Goal: Task Accomplishment & Management: Use online tool/utility

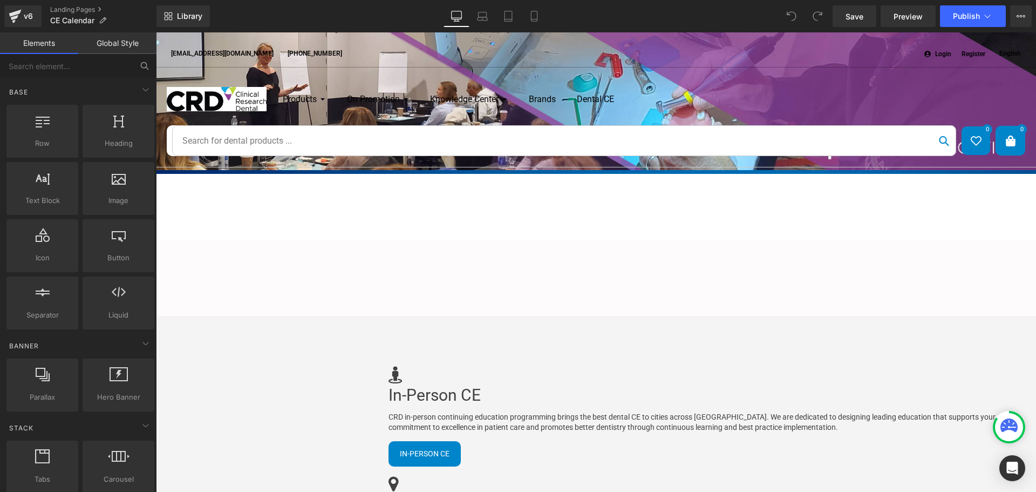
click at [1021, 13] on icon at bounding box center [1021, 16] width 9 height 9
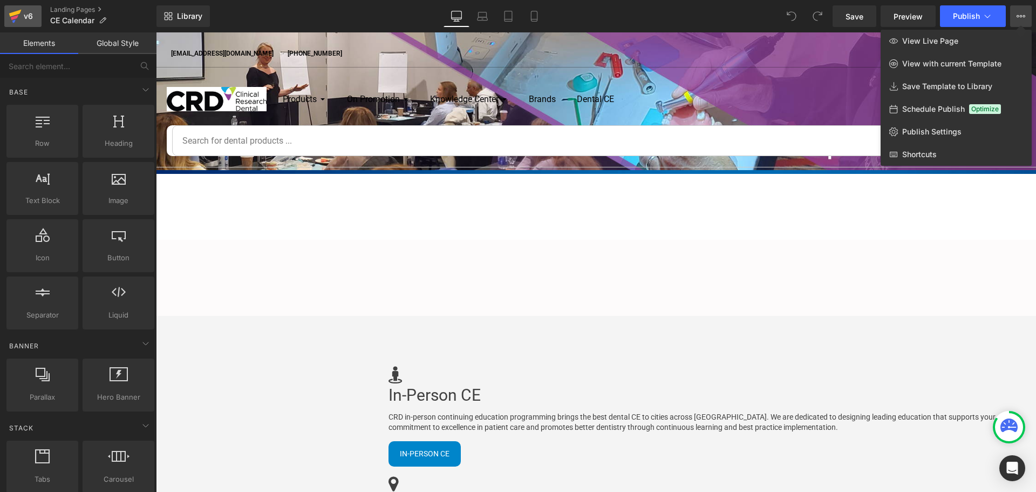
click at [11, 14] on icon at bounding box center [15, 13] width 12 height 7
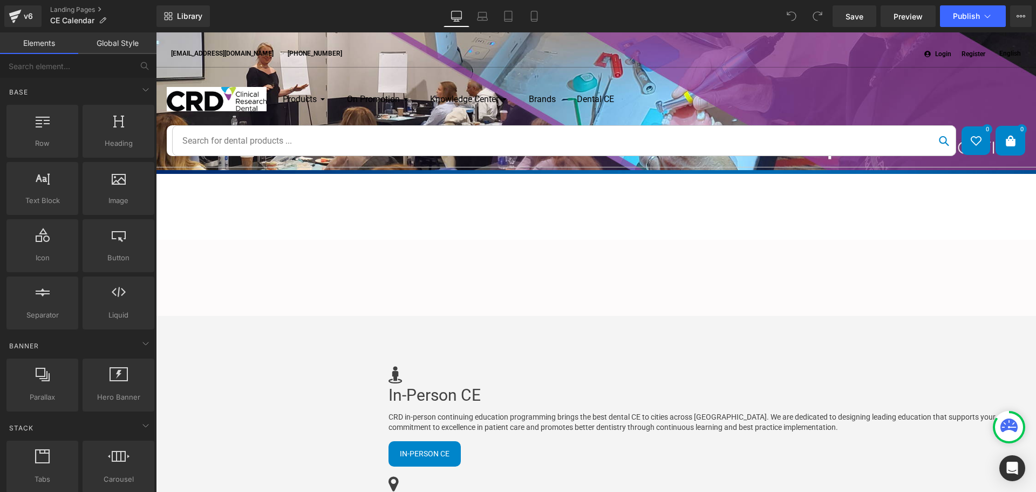
drag, startPoint x: 156, startPoint y: 32, endPoint x: 789, endPoint y: 290, distance: 683.3
click at [596, 223] on div "Liquid" at bounding box center [156, 223] width 880 height 0
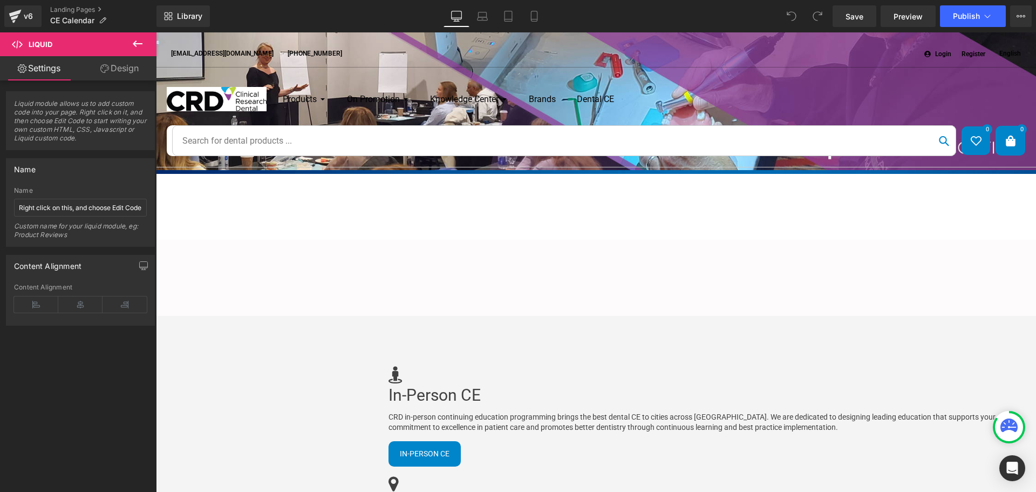
click at [596, 223] on div "Liquid" at bounding box center [156, 223] width 880 height 0
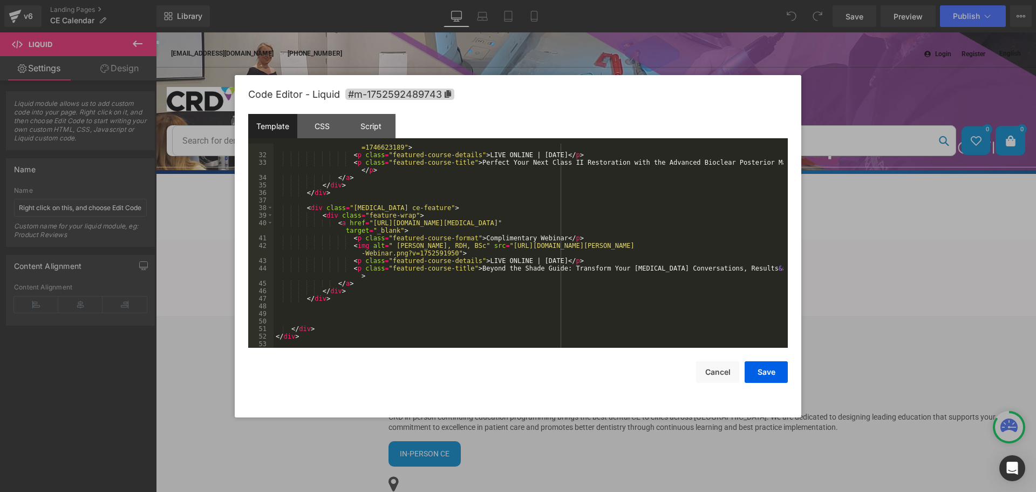
scroll to position [257, 0]
click at [480, 293] on div "< img alt = " David Clark, DDS" src = "https://cdn.shopify.com/s/files/1/0845/6…" at bounding box center [529, 249] width 510 height 227
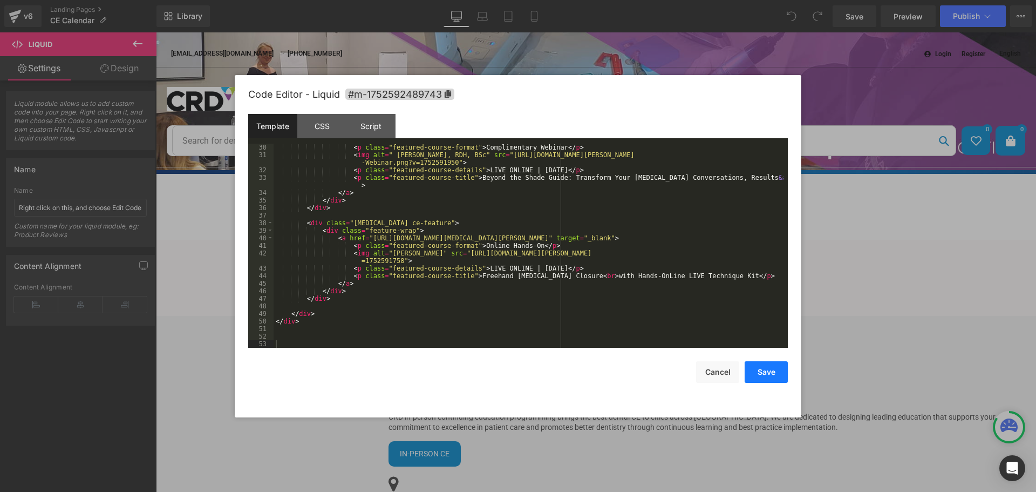
click at [771, 370] on button "Save" at bounding box center [766, 372] width 43 height 22
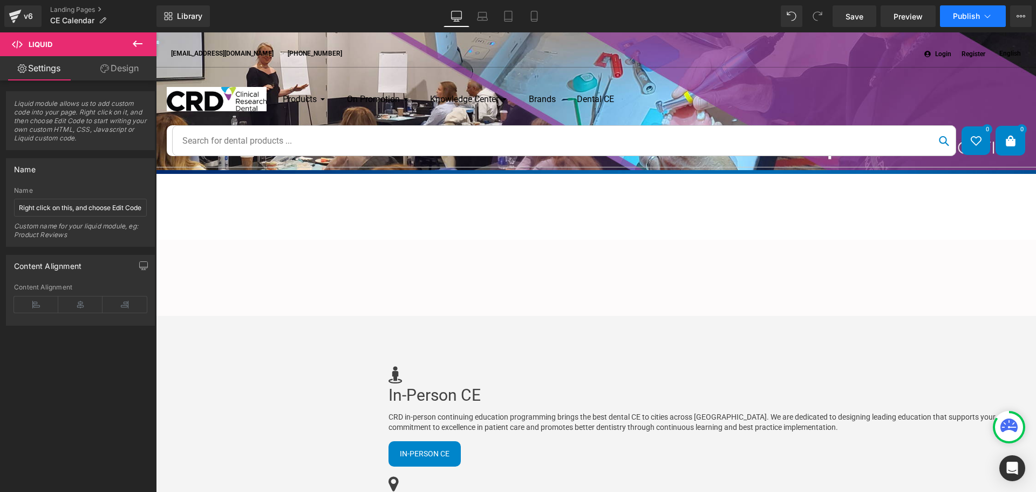
click at [978, 15] on span "Publish" at bounding box center [966, 16] width 27 height 9
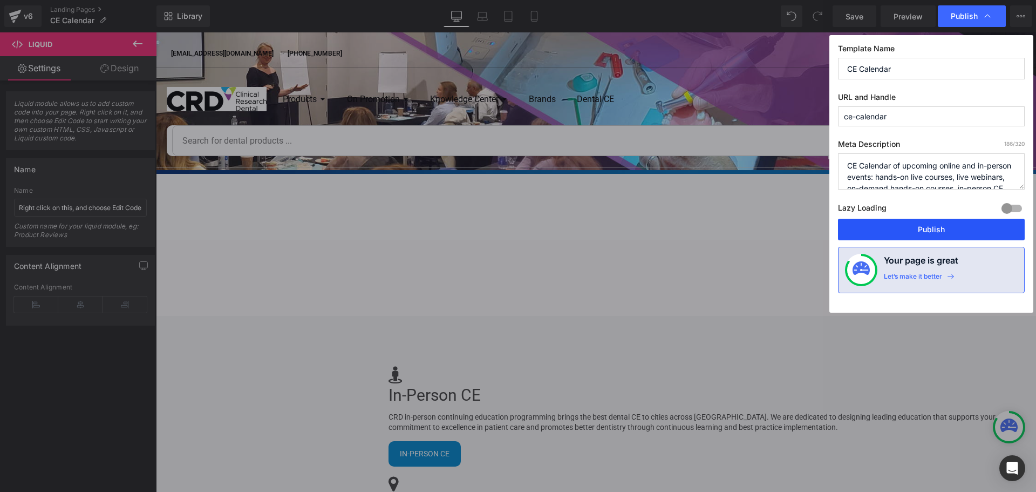
click at [948, 227] on button "Publish" at bounding box center [931, 230] width 187 height 22
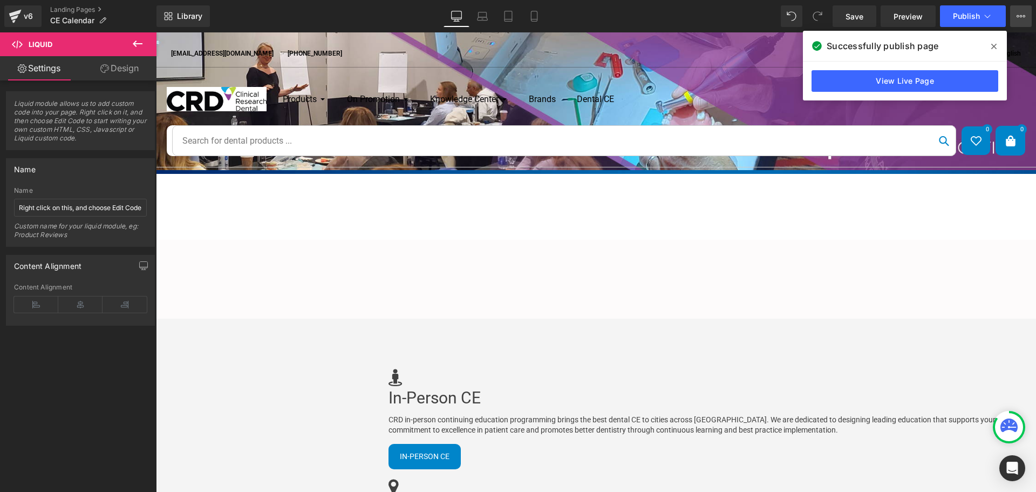
click at [1020, 13] on icon at bounding box center [1021, 16] width 9 height 9
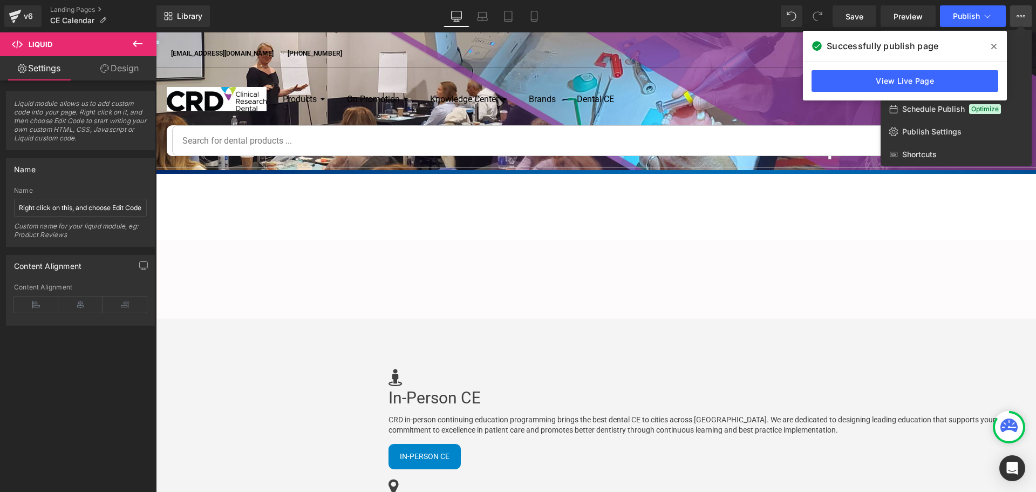
click at [995, 44] on icon at bounding box center [993, 46] width 5 height 9
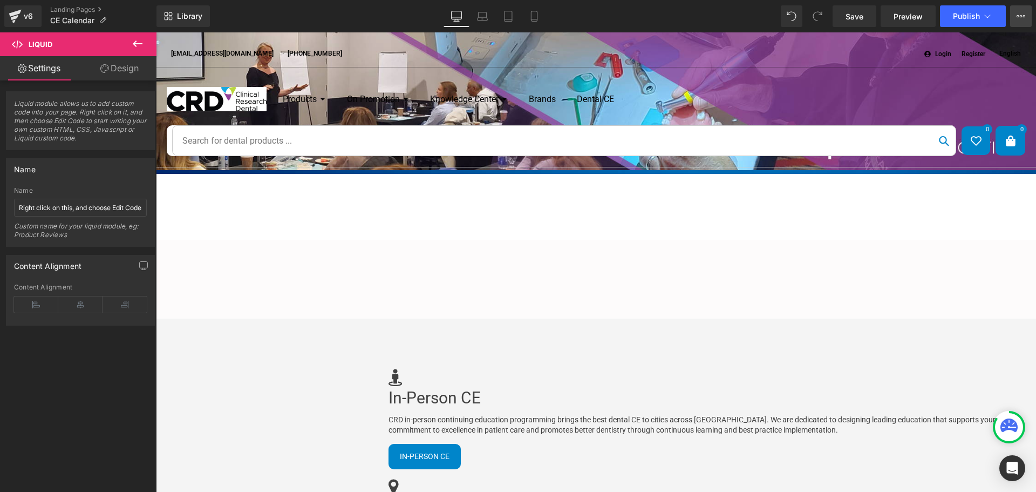
click at [1019, 15] on icon at bounding box center [1021, 16] width 9 height 9
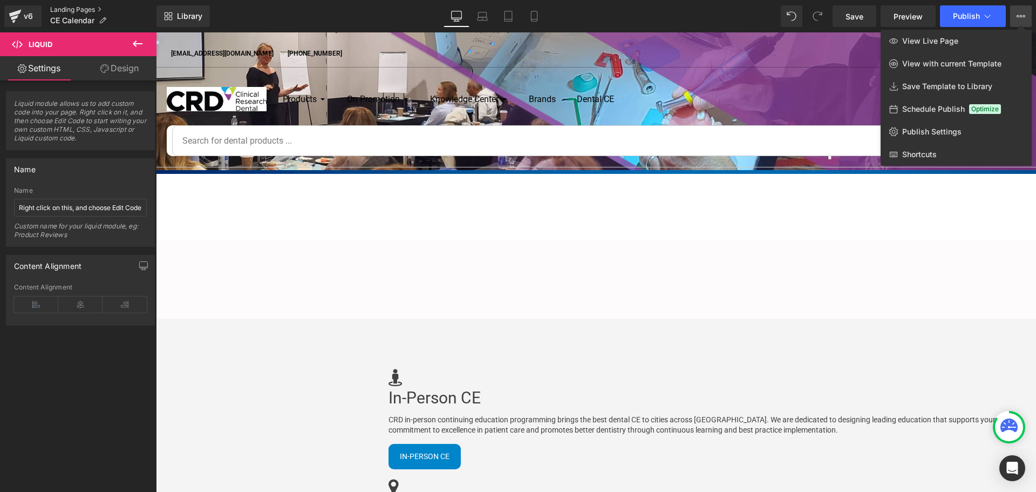
click at [79, 9] on link "Landing Pages" at bounding box center [103, 9] width 106 height 9
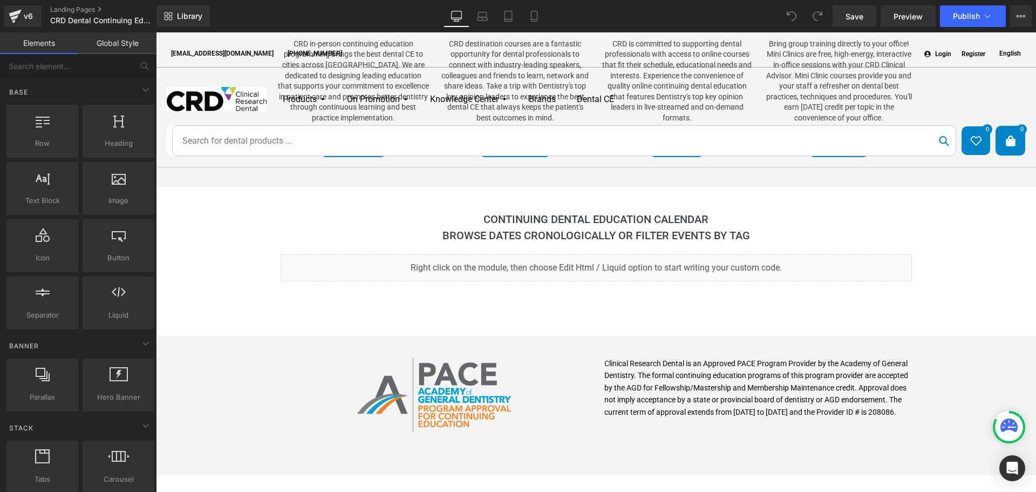
scroll to position [846, 0]
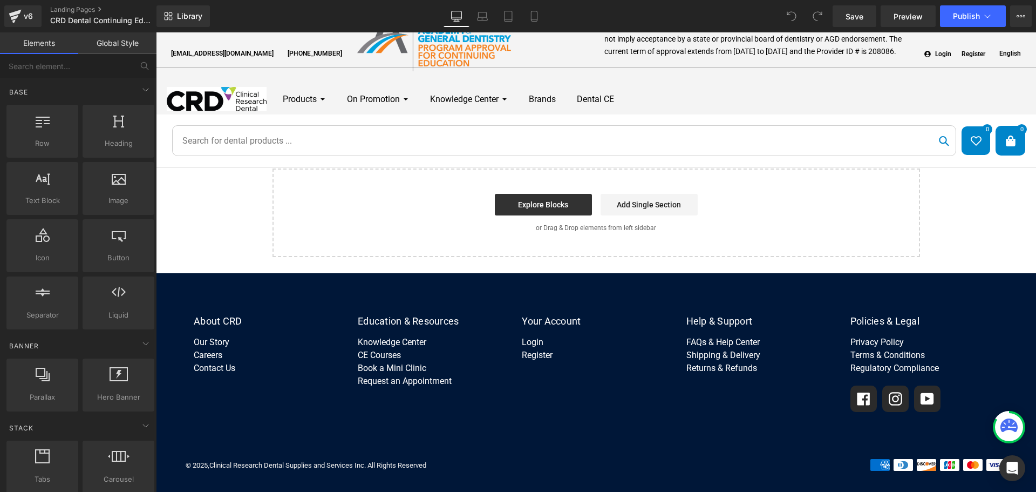
click at [956, 279] on footer "About CRD Our Story Careers Contact Us Education & Resources Knowledge Center C…" at bounding box center [596, 383] width 880 height 220
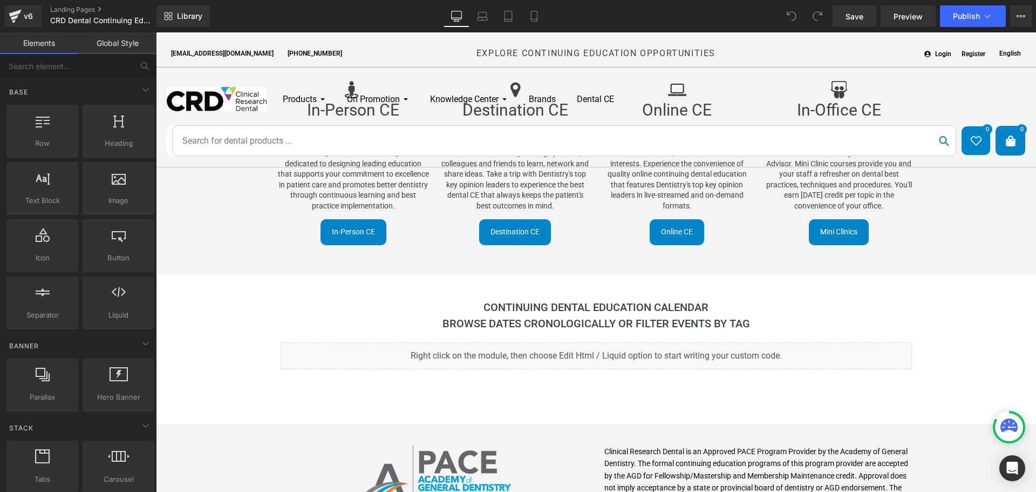
scroll to position [0, 0]
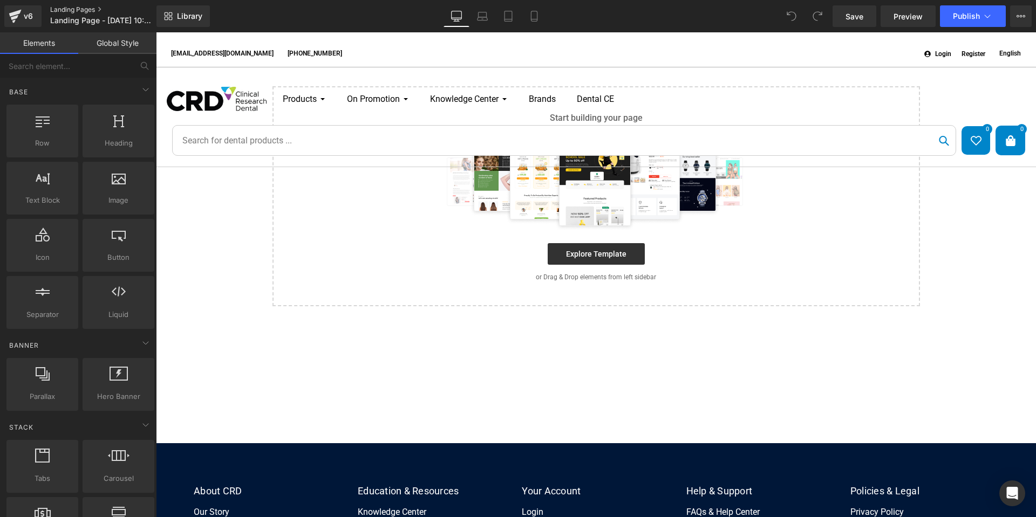
click at [55, 9] on link "Landing Pages" at bounding box center [112, 9] width 124 height 9
